Goal: Task Accomplishment & Management: Use online tool/utility

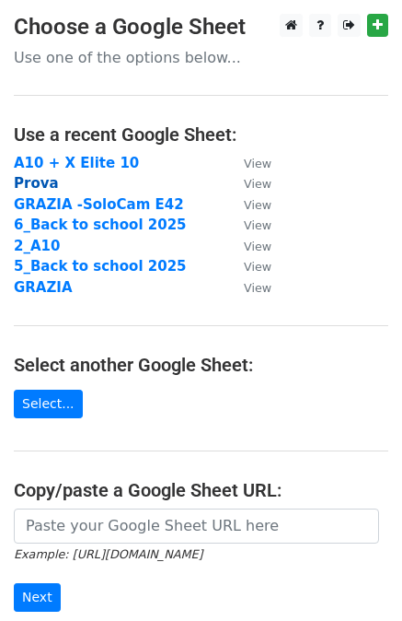
click at [26, 189] on strong "Prova" at bounding box center [36, 183] width 45 height 17
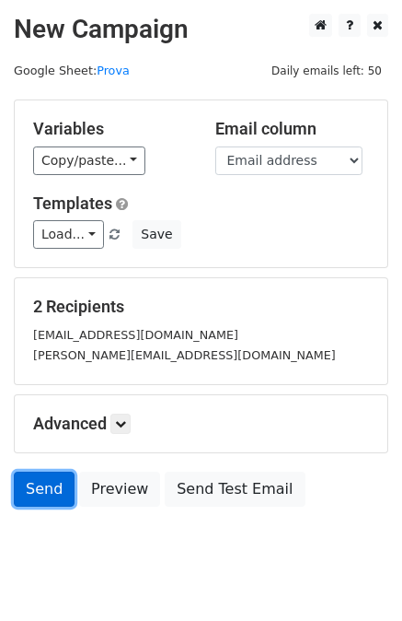
click at [45, 484] on link "Send" at bounding box center [44, 488] width 61 height 35
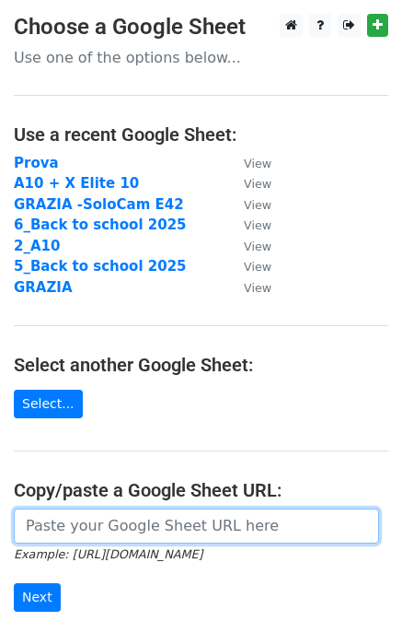
click at [59, 530] on input "url" at bounding box center [197, 525] width 366 height 35
paste input "https://docs.google.com/spreadsheets/d/1ZgTo02RdOfBrXioKnncGZIBm6eEvW798_t2AXeF…"
type input "https://docs.google.com/spreadsheets/d/1ZgTo02RdOfBrXioKnncGZIBm6eEvW798_t2AXeF…"
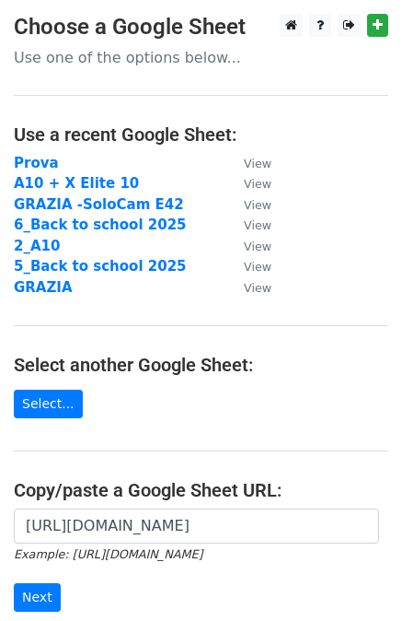
scroll to position [0, 0]
click at [24, 598] on input "Next" at bounding box center [37, 597] width 47 height 29
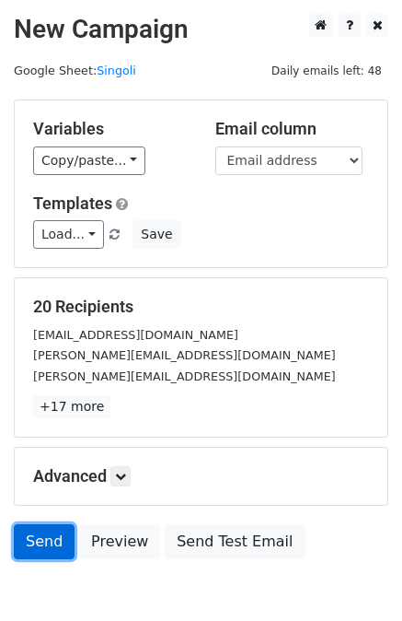
click at [31, 529] on link "Send" at bounding box center [44, 541] width 61 height 35
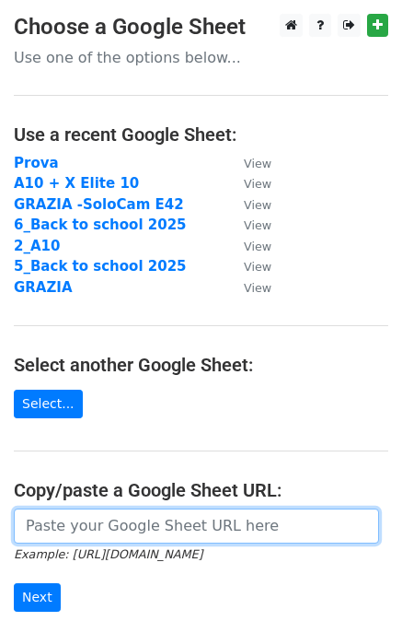
click at [26, 532] on input "url" at bounding box center [197, 525] width 366 height 35
paste input "[URL][DOMAIN_NAME]"
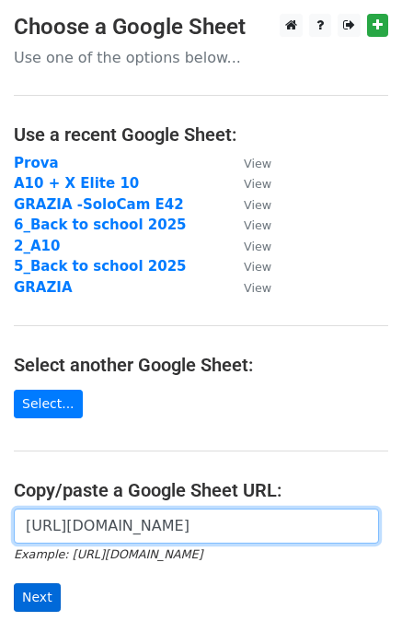
type input "[URL][DOMAIN_NAME]"
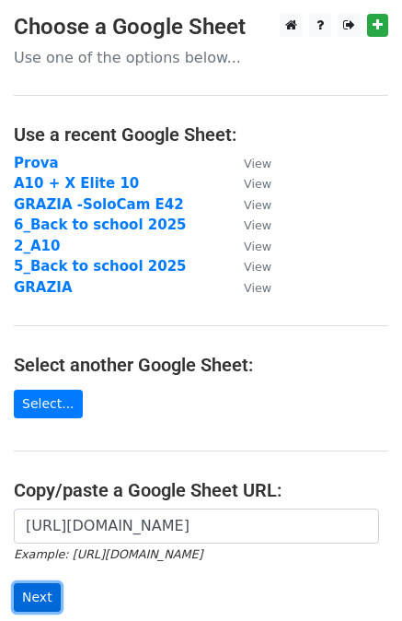
scroll to position [0, 0]
click at [23, 592] on input "Next" at bounding box center [37, 597] width 47 height 29
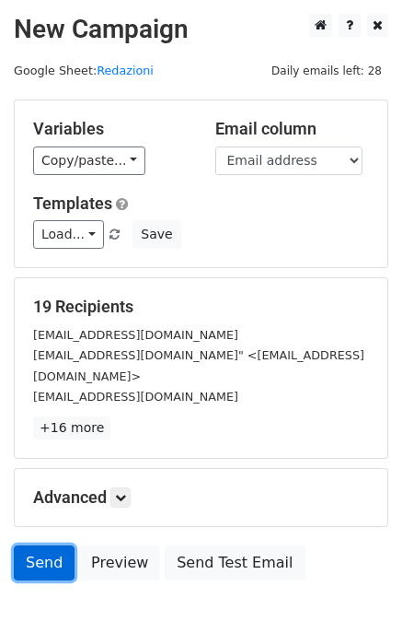
click at [36, 545] on link "Send" at bounding box center [44, 562] width 61 height 35
